Goal: Entertainment & Leisure: Consume media (video, audio)

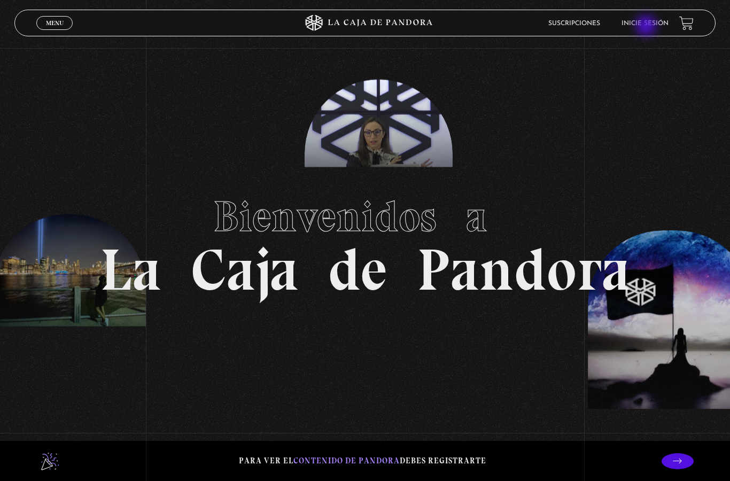
click at [650, 27] on link "Inicie sesión" at bounding box center [645, 23] width 47 height 6
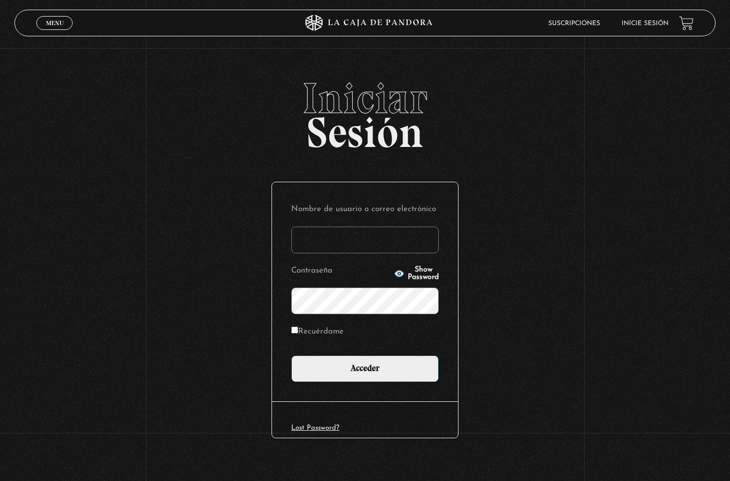
type input "NatyGomezB"
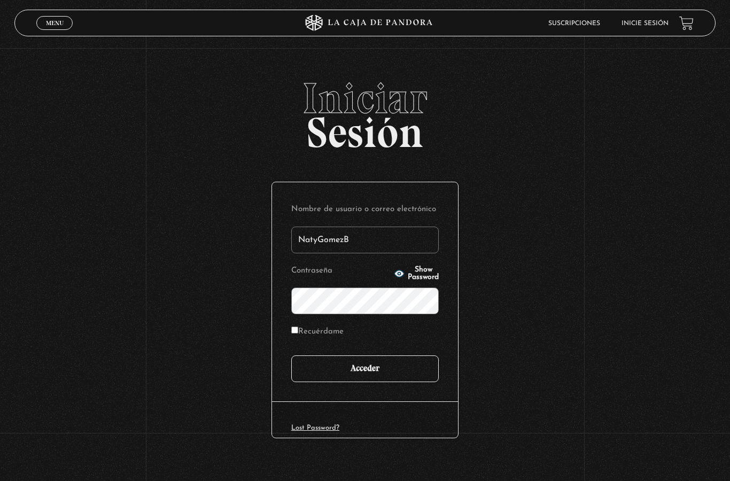
click at [407, 369] on input "Acceder" at bounding box center [365, 369] width 148 height 27
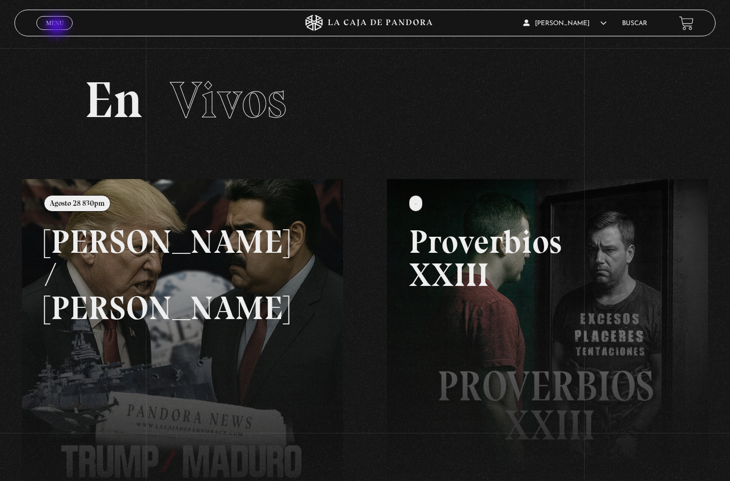
click at [49, 26] on span "Menu" at bounding box center [55, 23] width 18 height 6
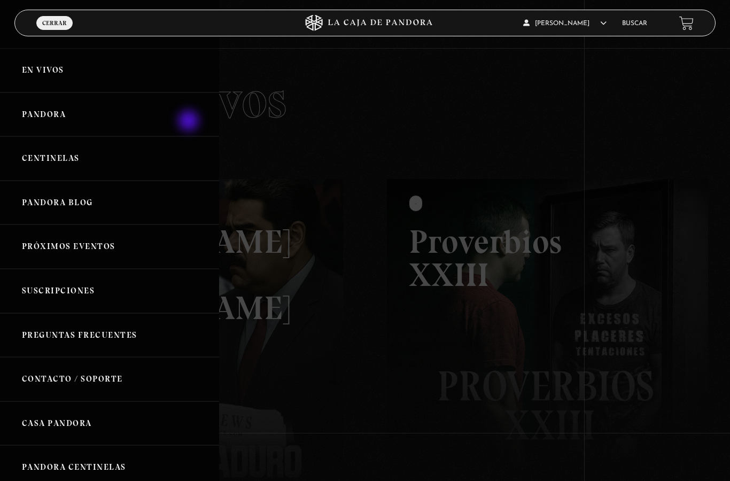
click at [190, 122] on link "Pandora" at bounding box center [109, 114] width 219 height 44
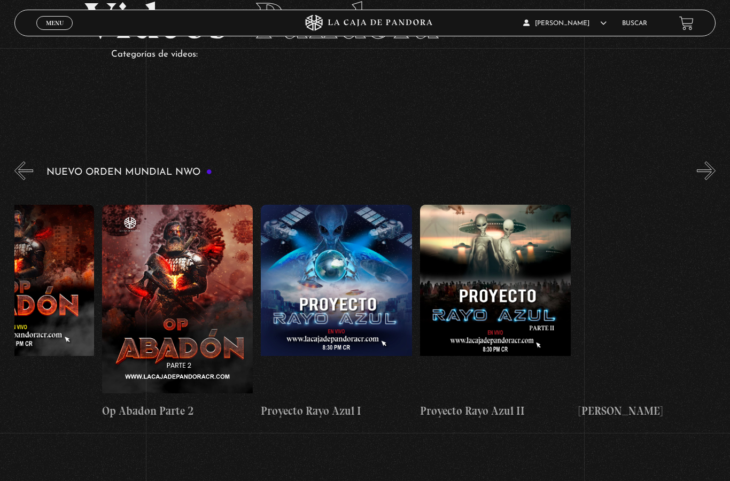
scroll to position [0, 4205]
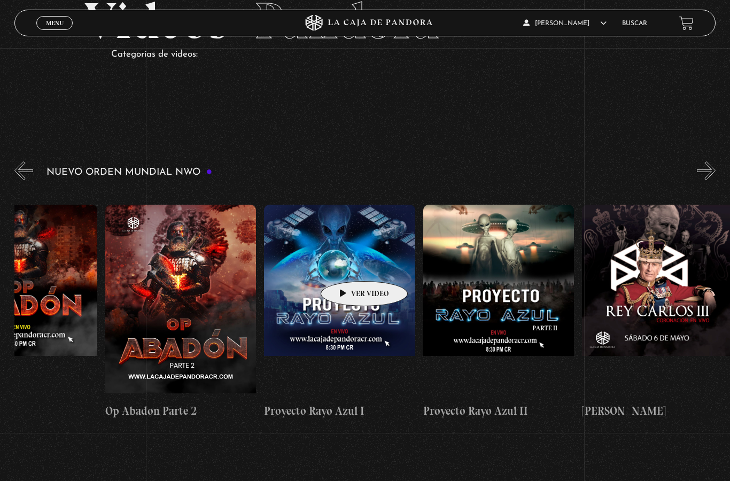
click at [342, 266] on figure at bounding box center [339, 301] width 151 height 192
